Goal: Navigation & Orientation: Understand site structure

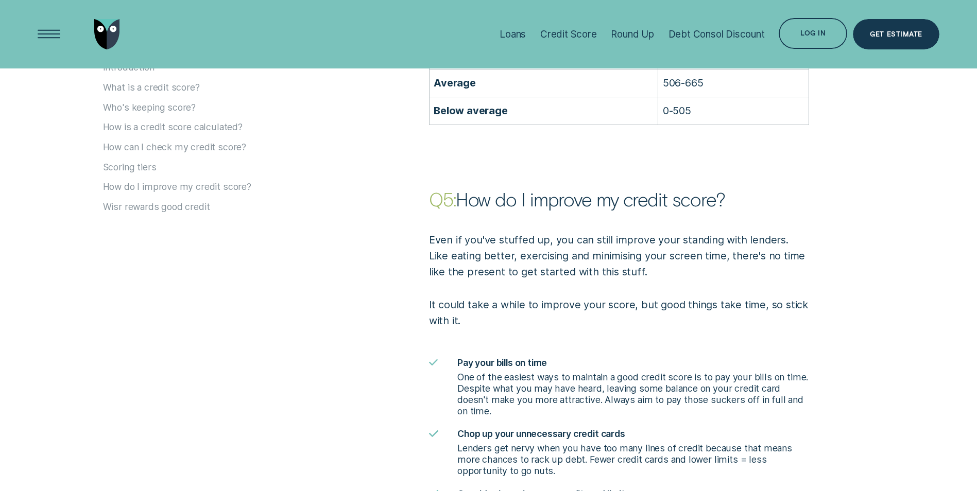
scroll to position [2318, 0]
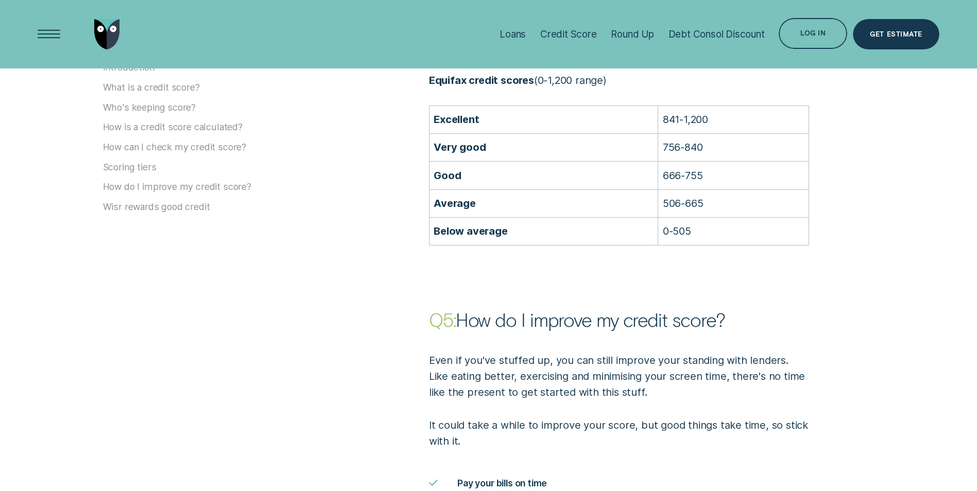
click at [112, 31] on img "Go to home page" at bounding box center [107, 34] width 26 height 31
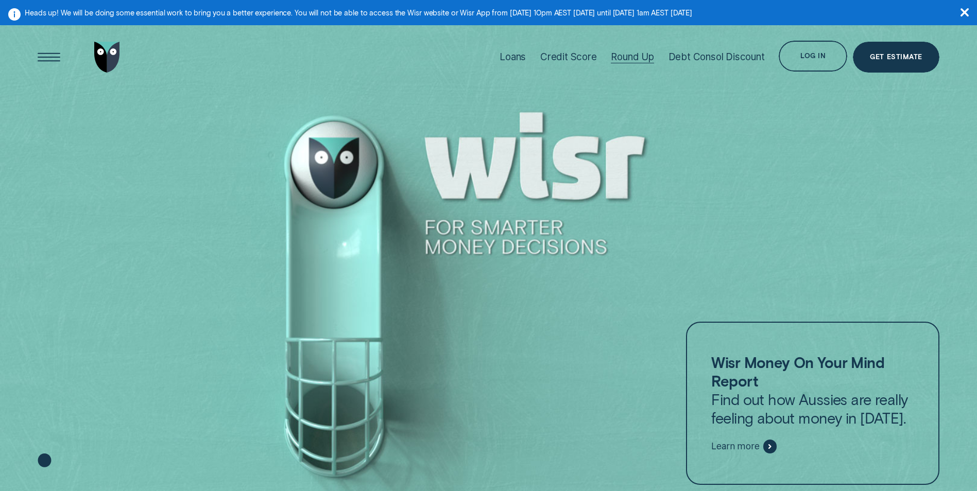
click at [619, 54] on div "Round Up" at bounding box center [632, 57] width 43 height 12
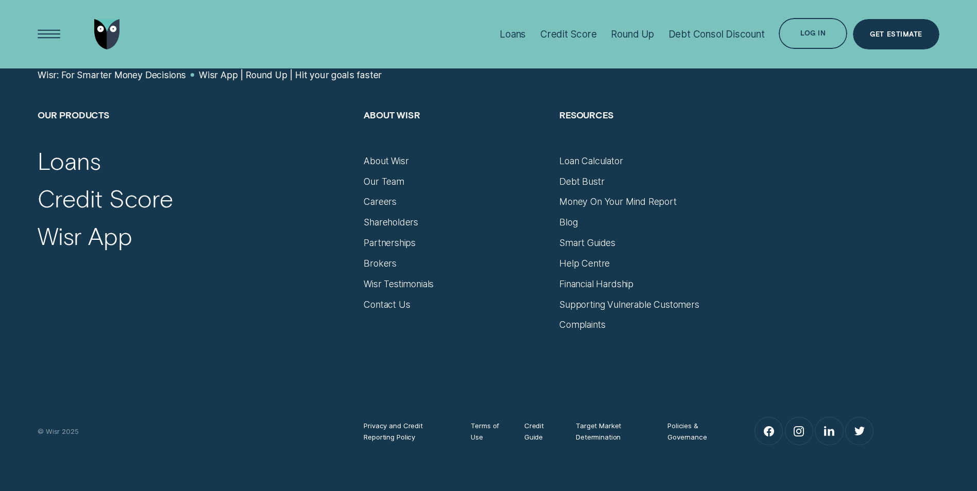
scroll to position [4532, 0]
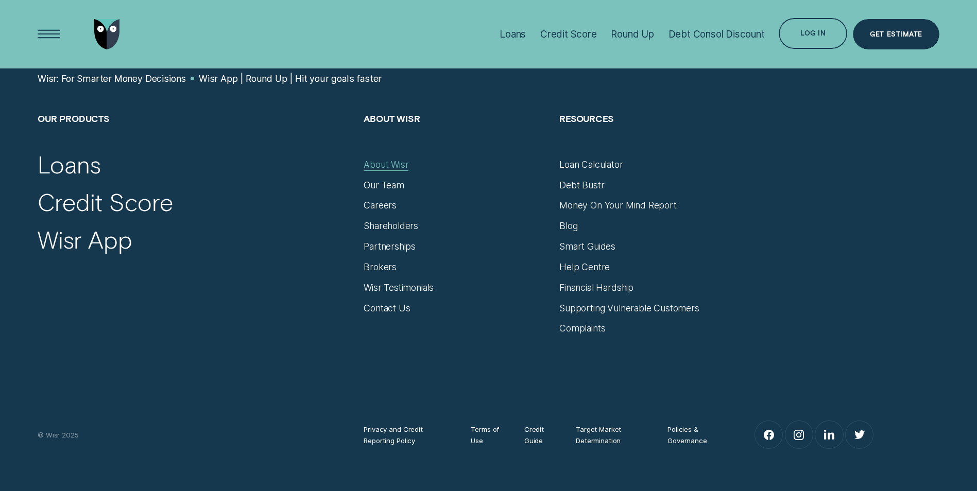
click at [378, 161] on div "About Wisr" at bounding box center [386, 164] width 45 height 11
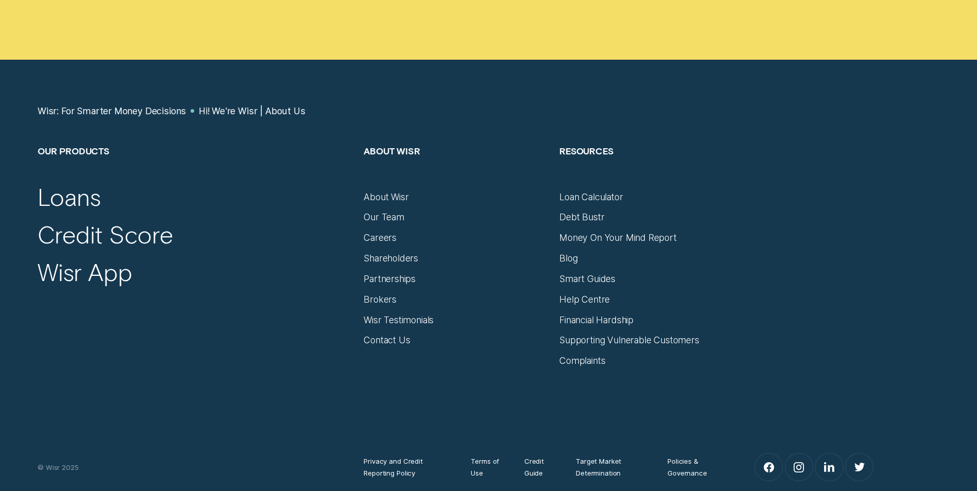
scroll to position [6953, 0]
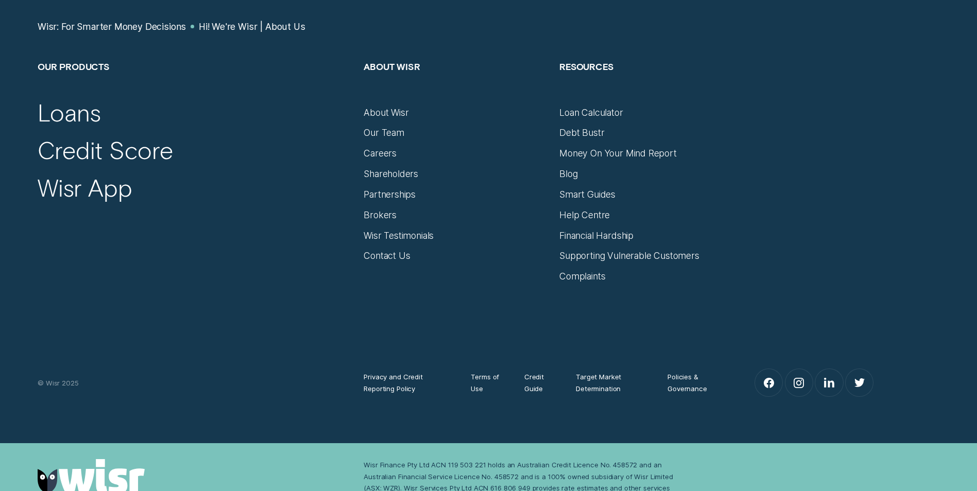
click at [285, 310] on div "Privacy and Credit Reporting Policy Terms of Use Credit Guide Target Market Det…" at bounding box center [488, 340] width 913 height 116
